Goal: Task Accomplishment & Management: Complete application form

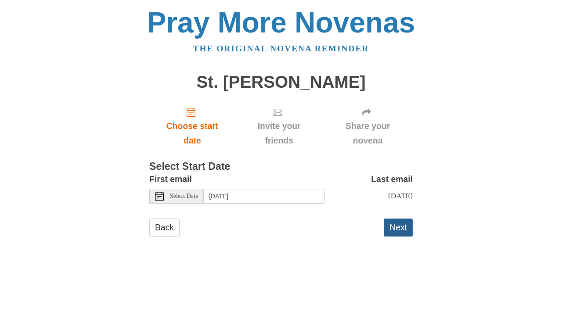
click at [404, 226] on button "Next" at bounding box center [398, 228] width 29 height 18
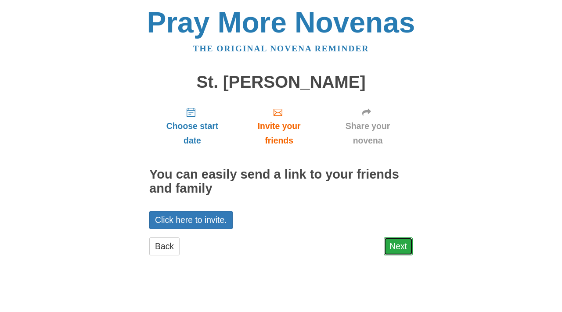
click at [403, 248] on link "Next" at bounding box center [398, 247] width 29 height 18
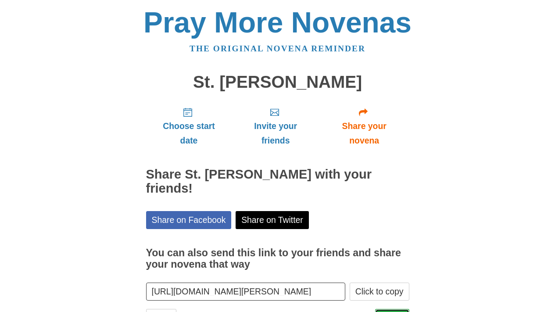
click at [400, 309] on link "Finish" at bounding box center [392, 318] width 34 height 18
